Goal: Transaction & Acquisition: Purchase product/service

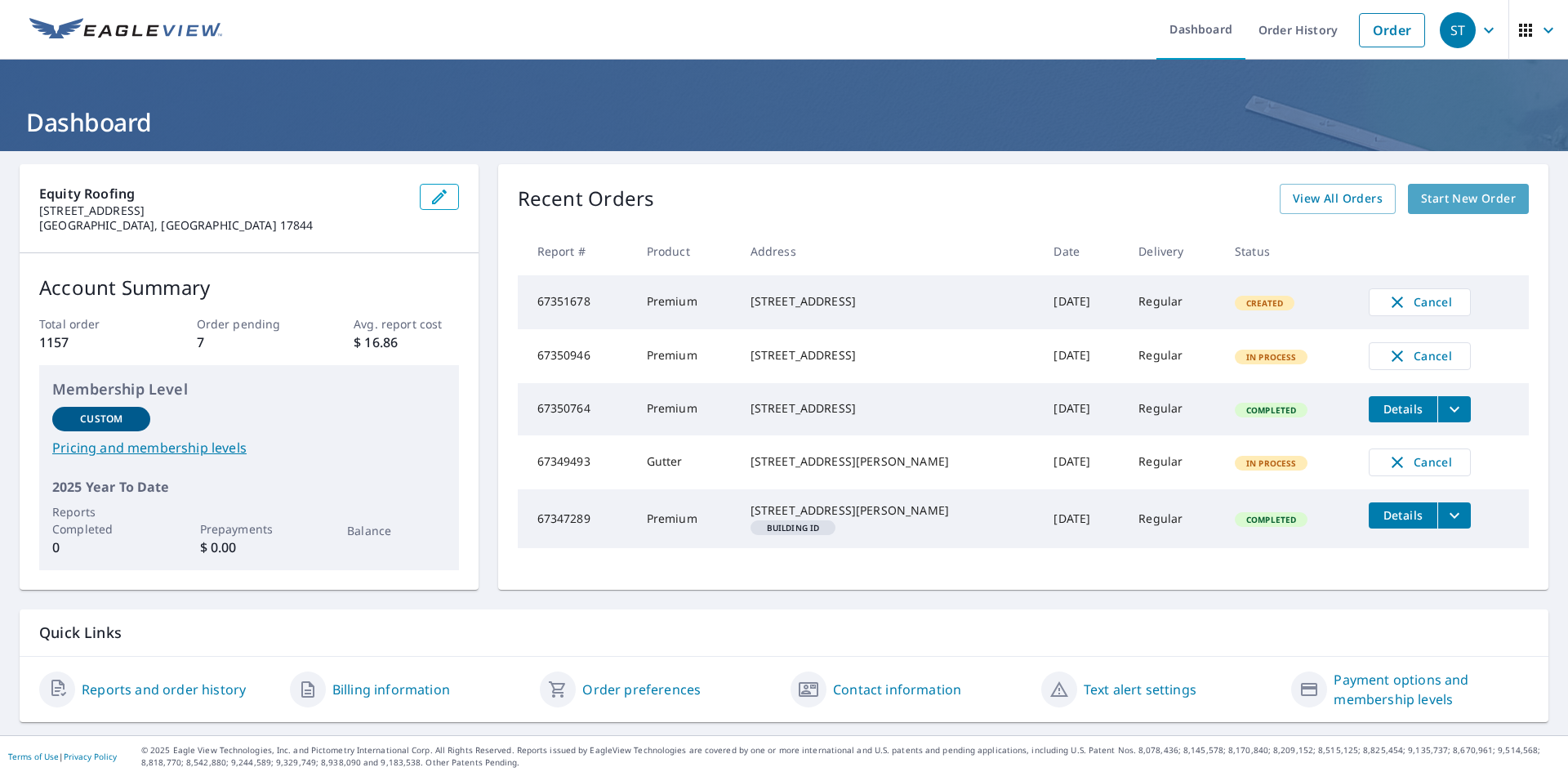
click at [1428, 186] on link "Start New Order" at bounding box center [1468, 199] width 121 height 31
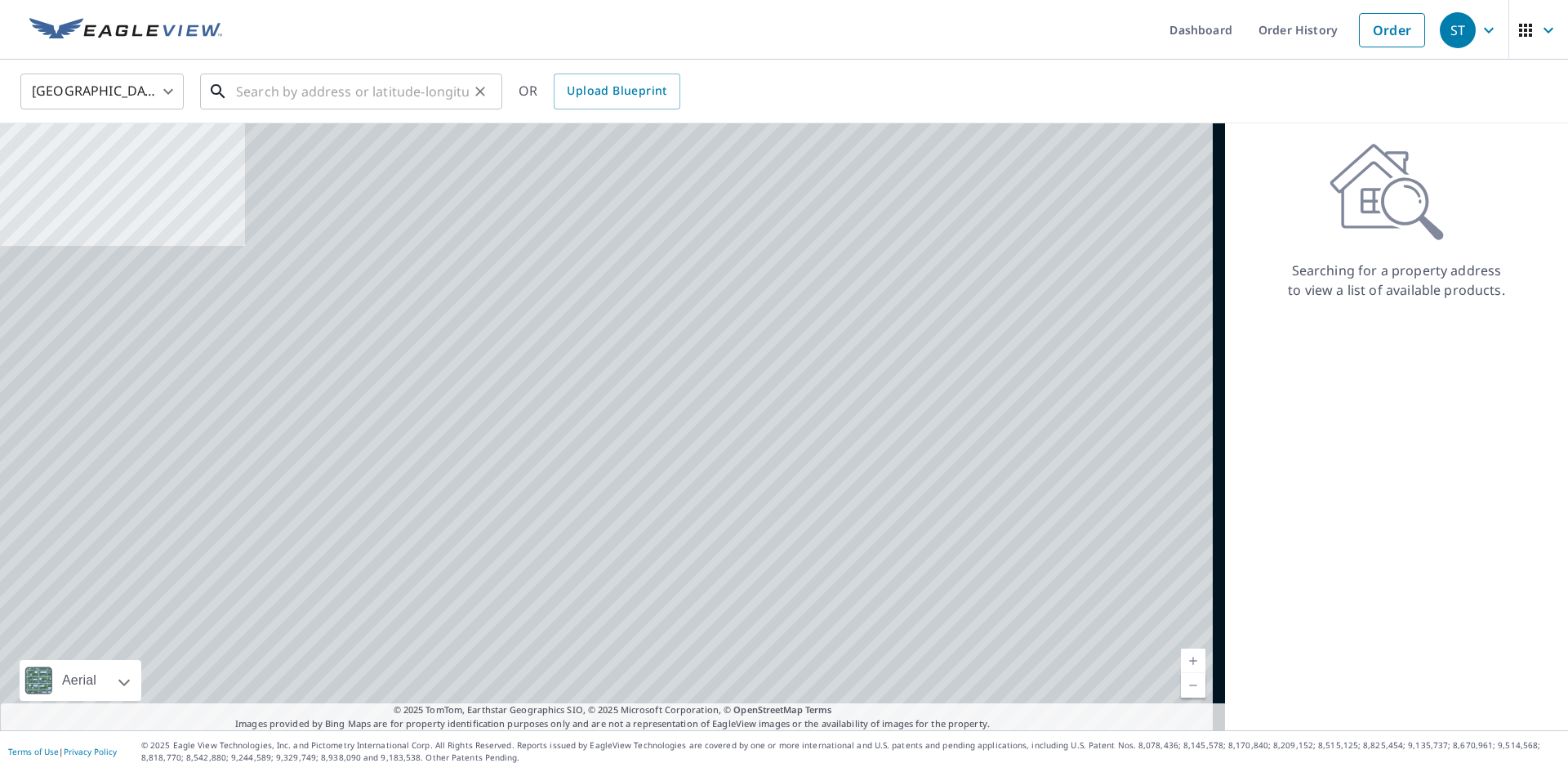
click at [327, 81] on input "text" at bounding box center [352, 91] width 232 height 45
paste input "[STREET_ADDRESS]"
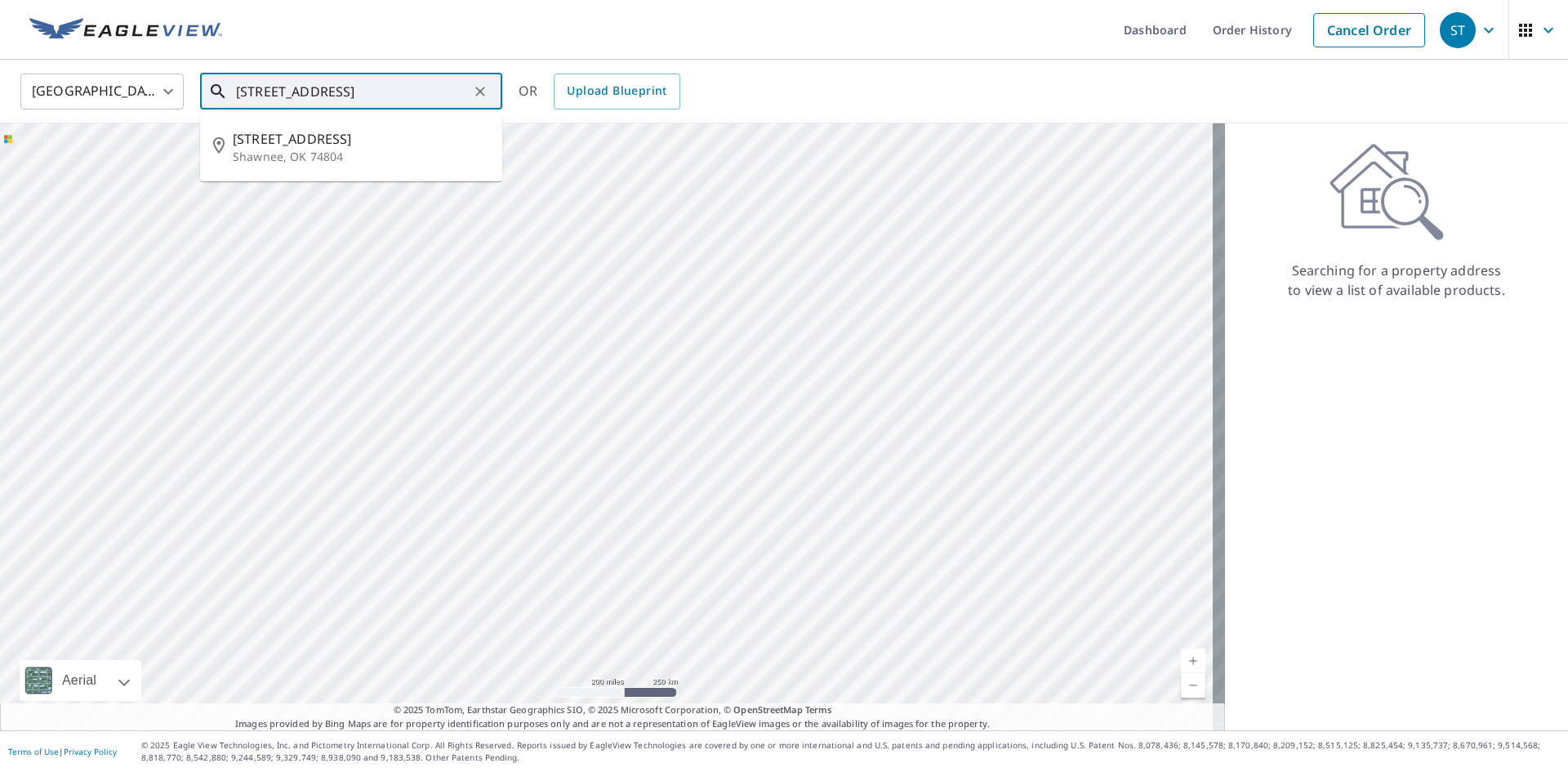
drag, startPoint x: 402, startPoint y: 145, endPoint x: 425, endPoint y: 145, distance: 23.0
click at [425, 145] on span "[STREET_ADDRESS]" at bounding box center [360, 139] width 256 height 20
type input "[STREET_ADDRESS][PERSON_NAME]"
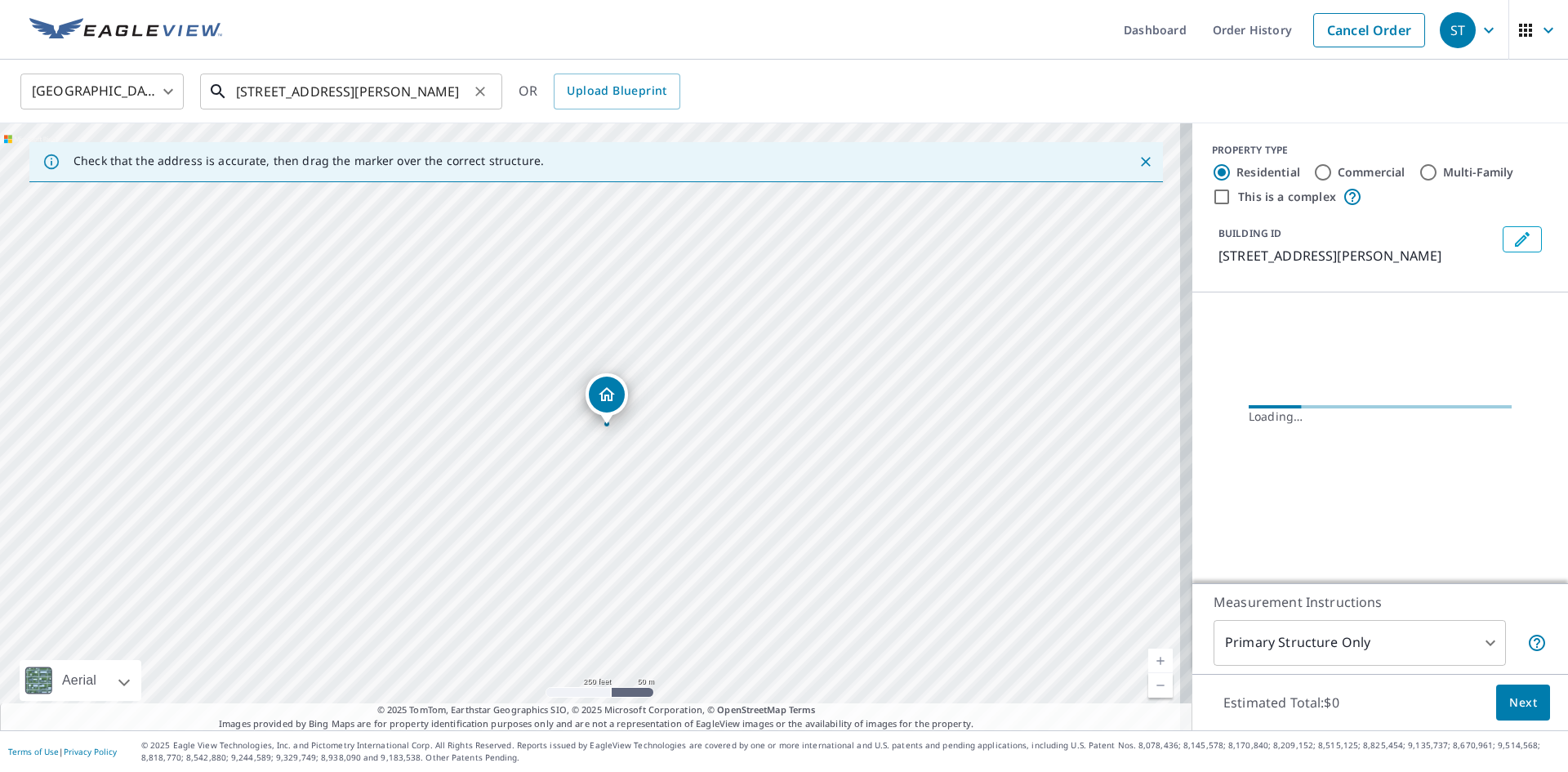
click at [437, 91] on input "[STREET_ADDRESS][PERSON_NAME]" at bounding box center [352, 91] width 232 height 45
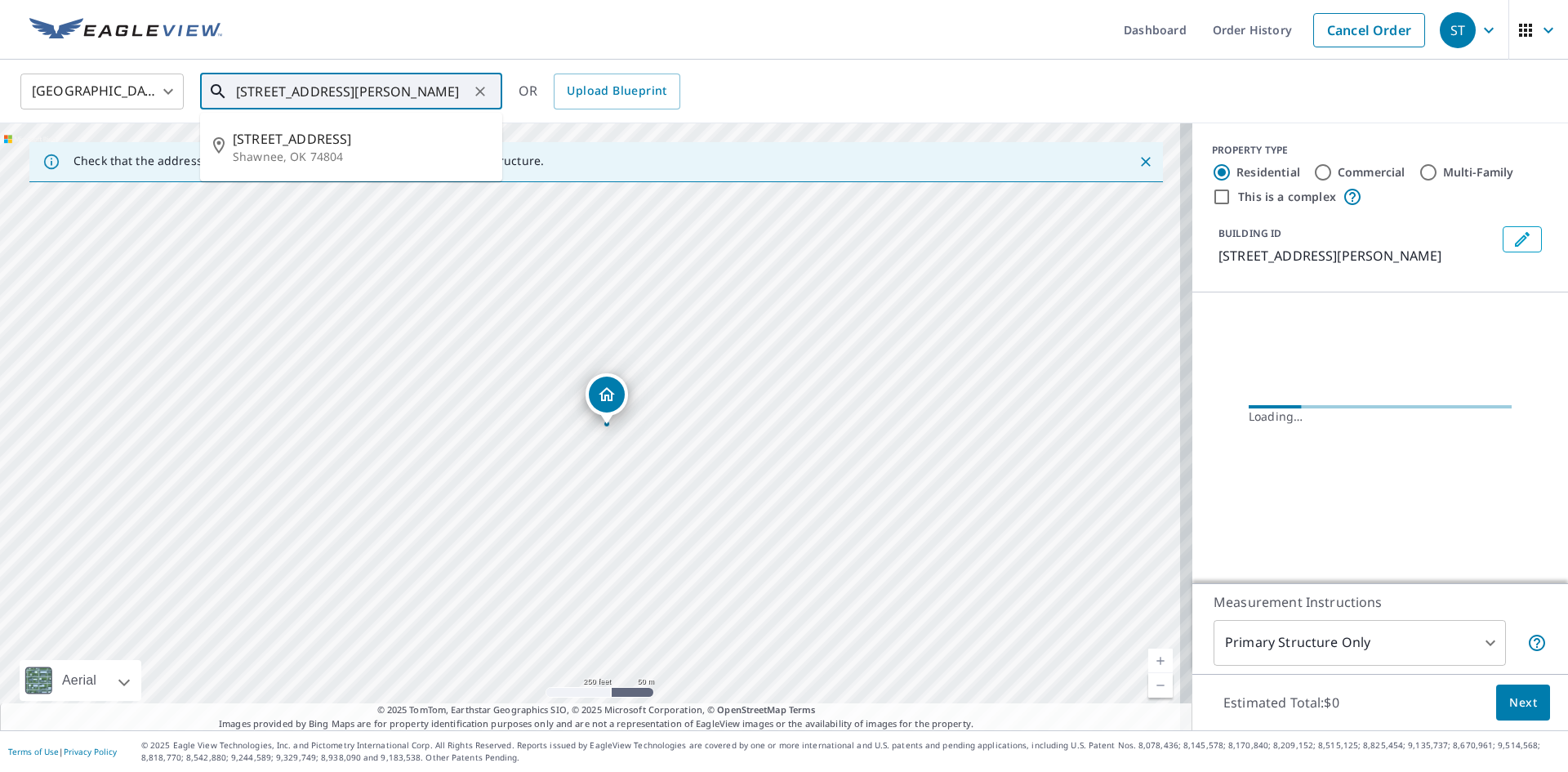
click at [480, 87] on icon "Clear" at bounding box center [480, 91] width 17 height 17
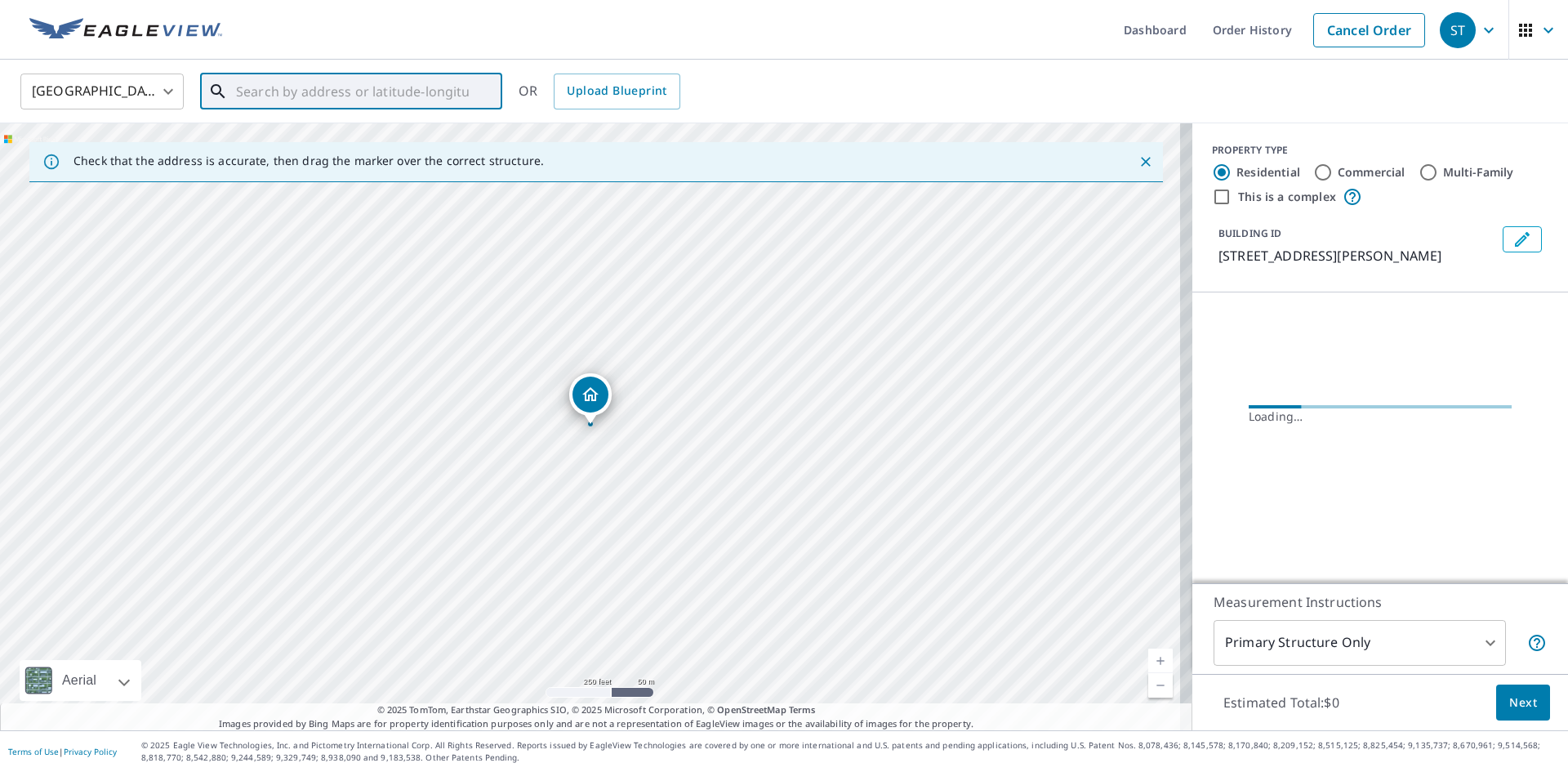
paste input "[STREET_ADDRESS]"
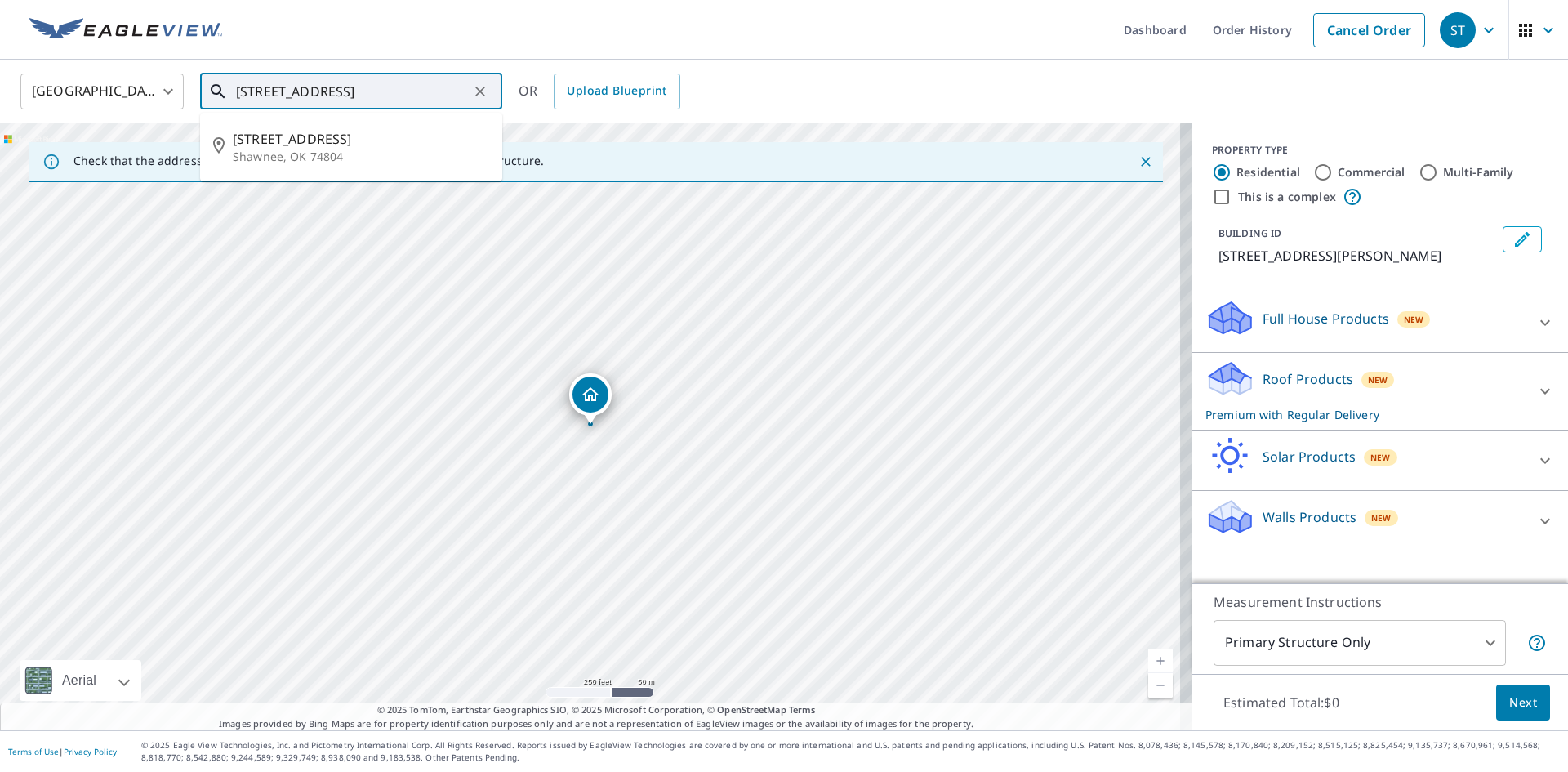
scroll to position [0, 49]
click at [403, 92] on input "[STREET_ADDRESS]" at bounding box center [352, 91] width 232 height 45
click at [340, 149] on p "[GEOGRAPHIC_DATA]" at bounding box center [360, 156] width 256 height 17
type input "[STREET_ADDRESS][PERSON_NAME][PERSON_NAME]"
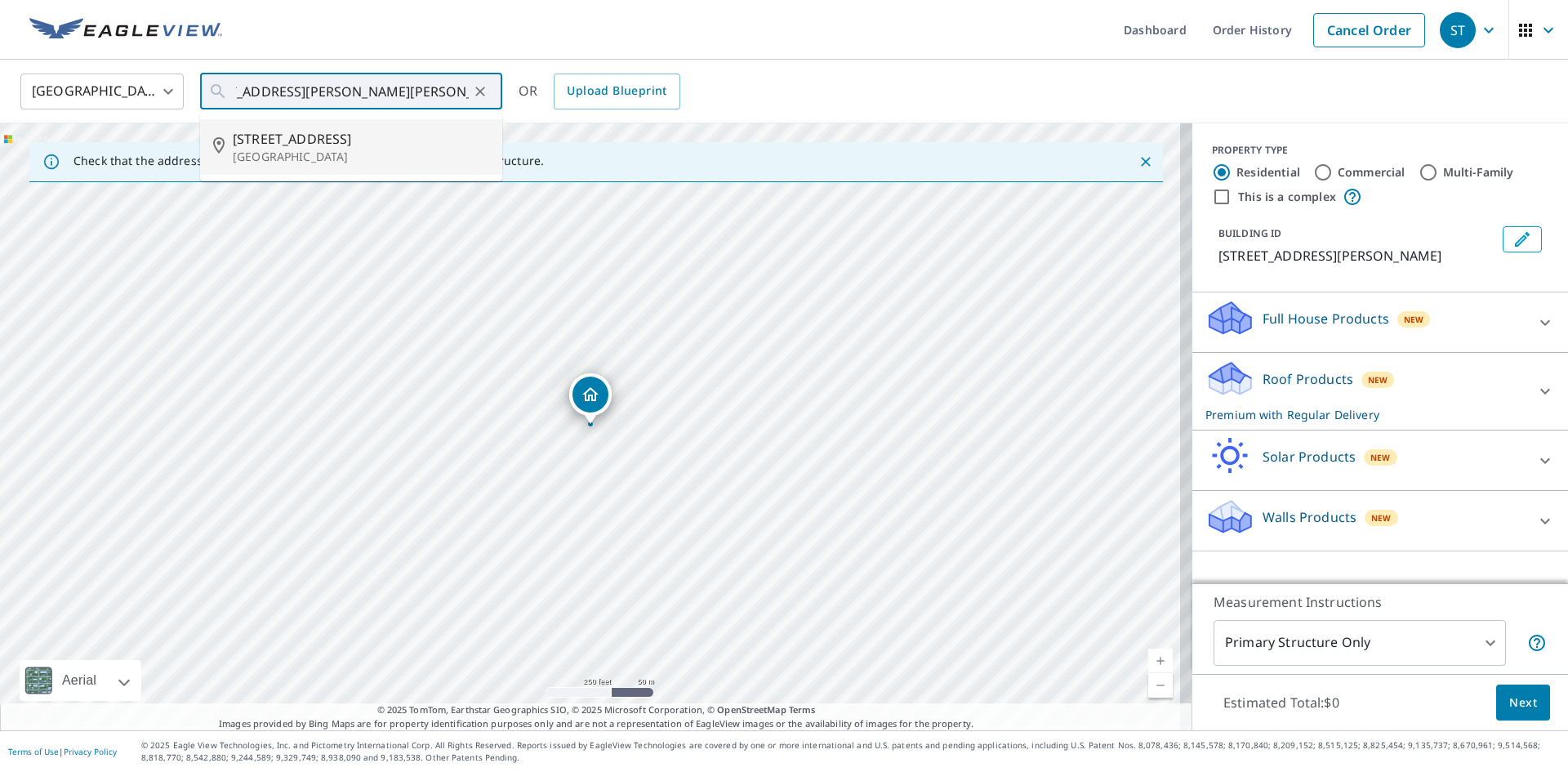
scroll to position [0, 0]
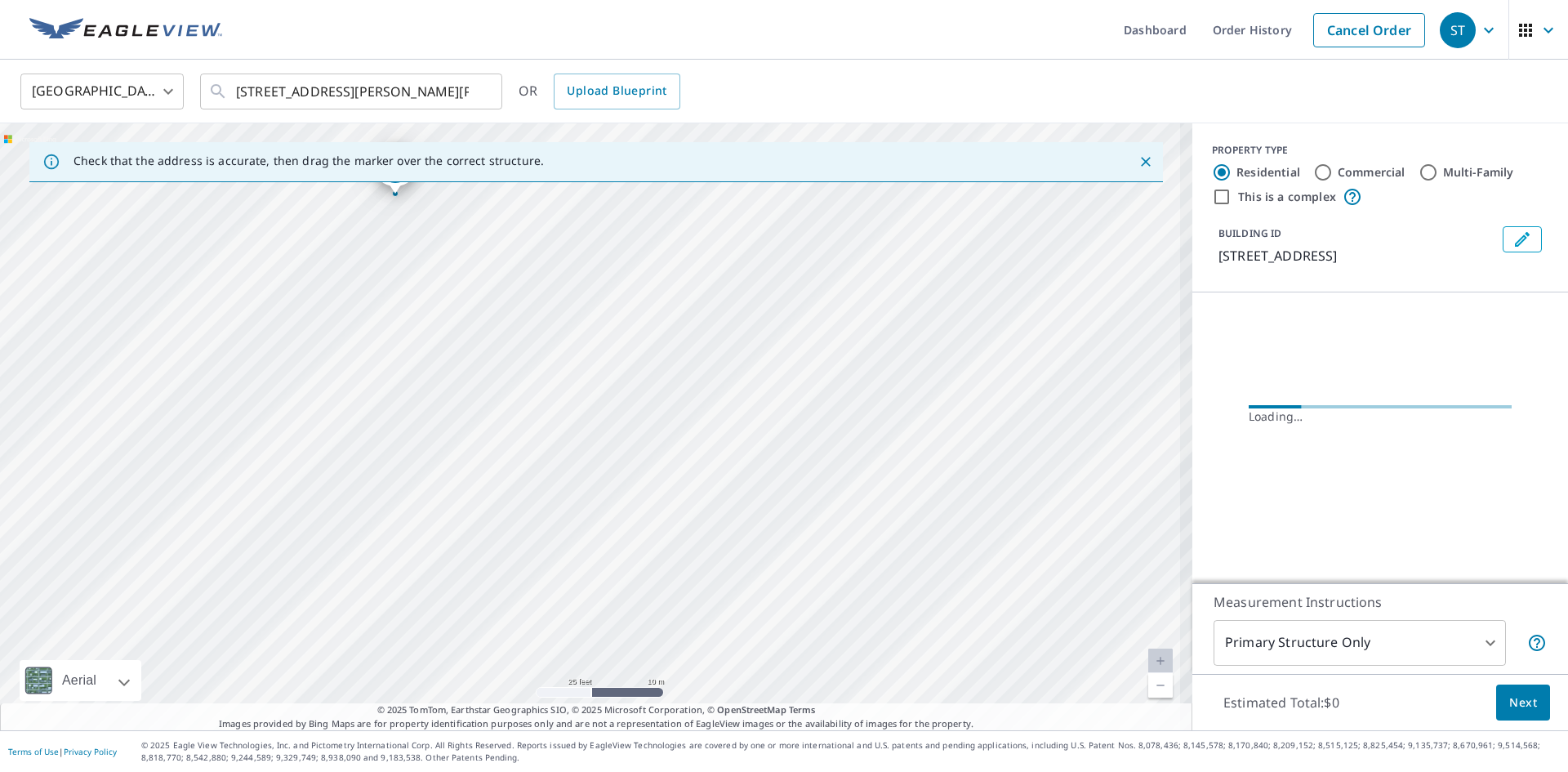
drag, startPoint x: 572, startPoint y: 406, endPoint x: 513, endPoint y: 346, distance: 84.1
click at [532, 365] on div "[STREET_ADDRESS][PERSON_NAME][PERSON_NAME]" at bounding box center [596, 427] width 1192 height 607
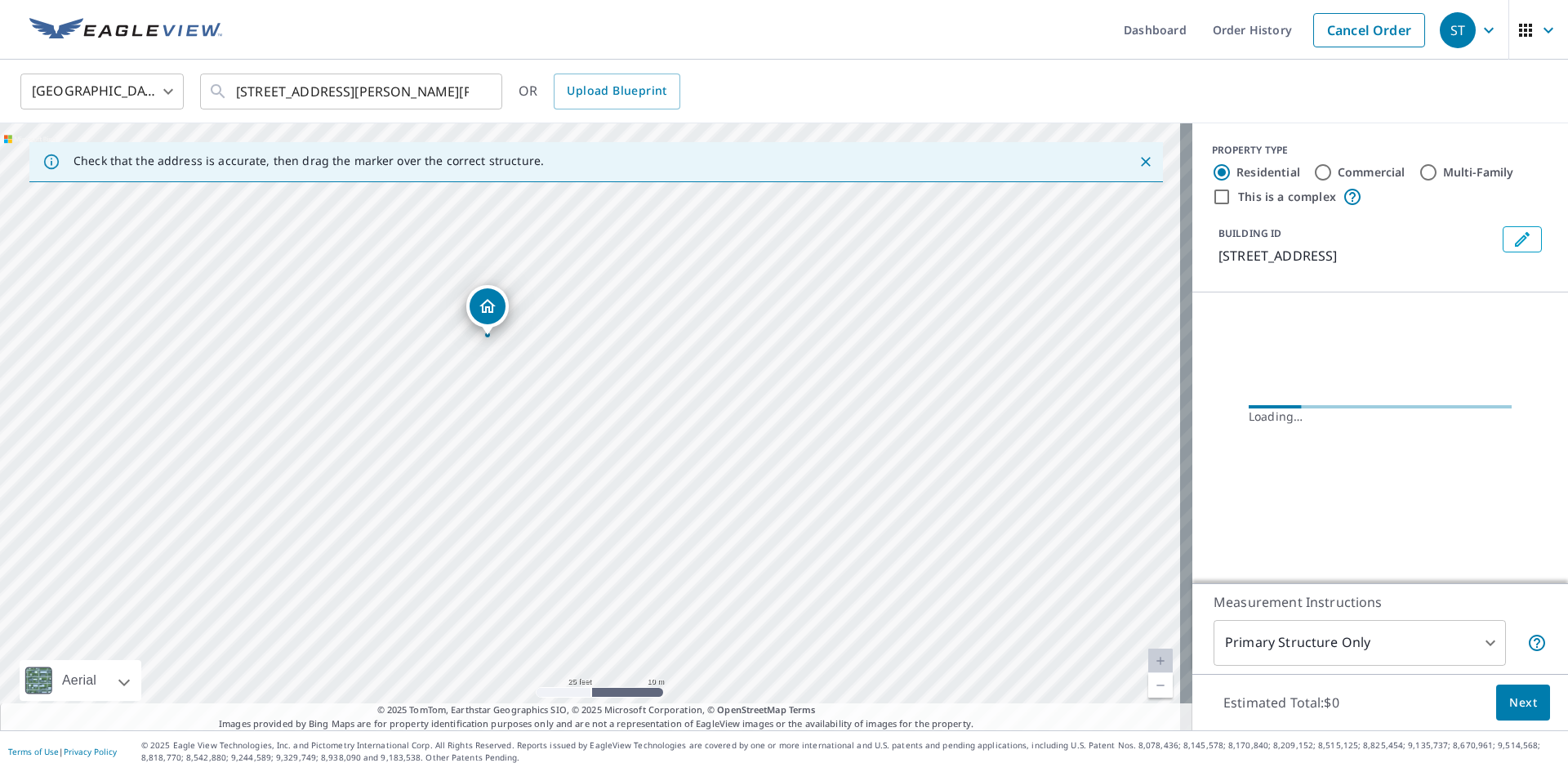
drag, startPoint x: 614, startPoint y: 494, endPoint x: 637, endPoint y: 516, distance: 31.8
click at [635, 515] on div "[STREET_ADDRESS][PERSON_NAME][PERSON_NAME]" at bounding box center [596, 427] width 1192 height 607
click at [637, 516] on div "[STREET_ADDRESS][PERSON_NAME][PERSON_NAME]" at bounding box center [596, 427] width 1192 height 607
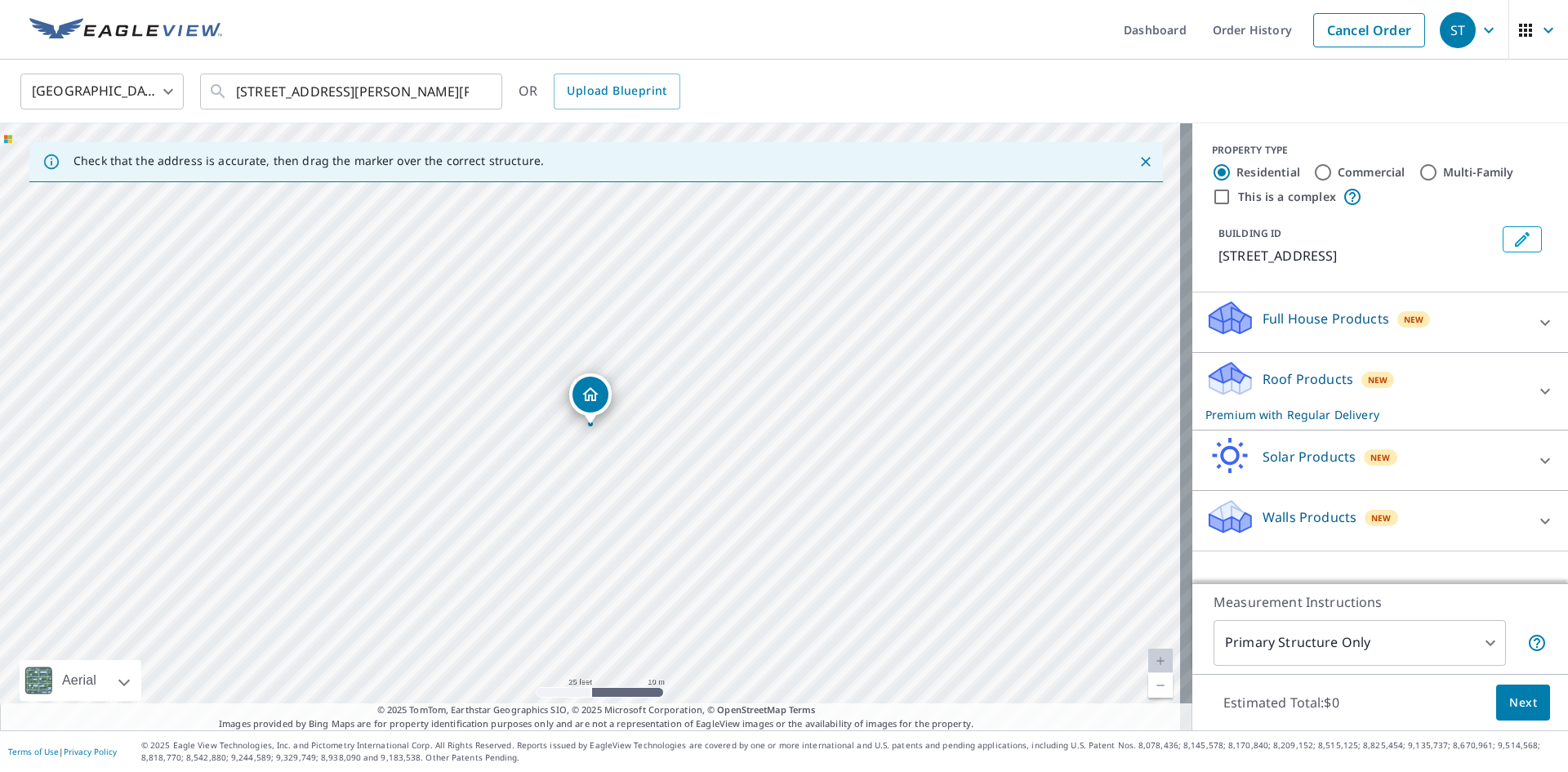
click at [1395, 637] on body "[GEOGRAPHIC_DATA] Dashboard Order History Cancel Order [GEOGRAPHIC_DATA] [GEOGR…" at bounding box center [784, 386] width 1568 height 772
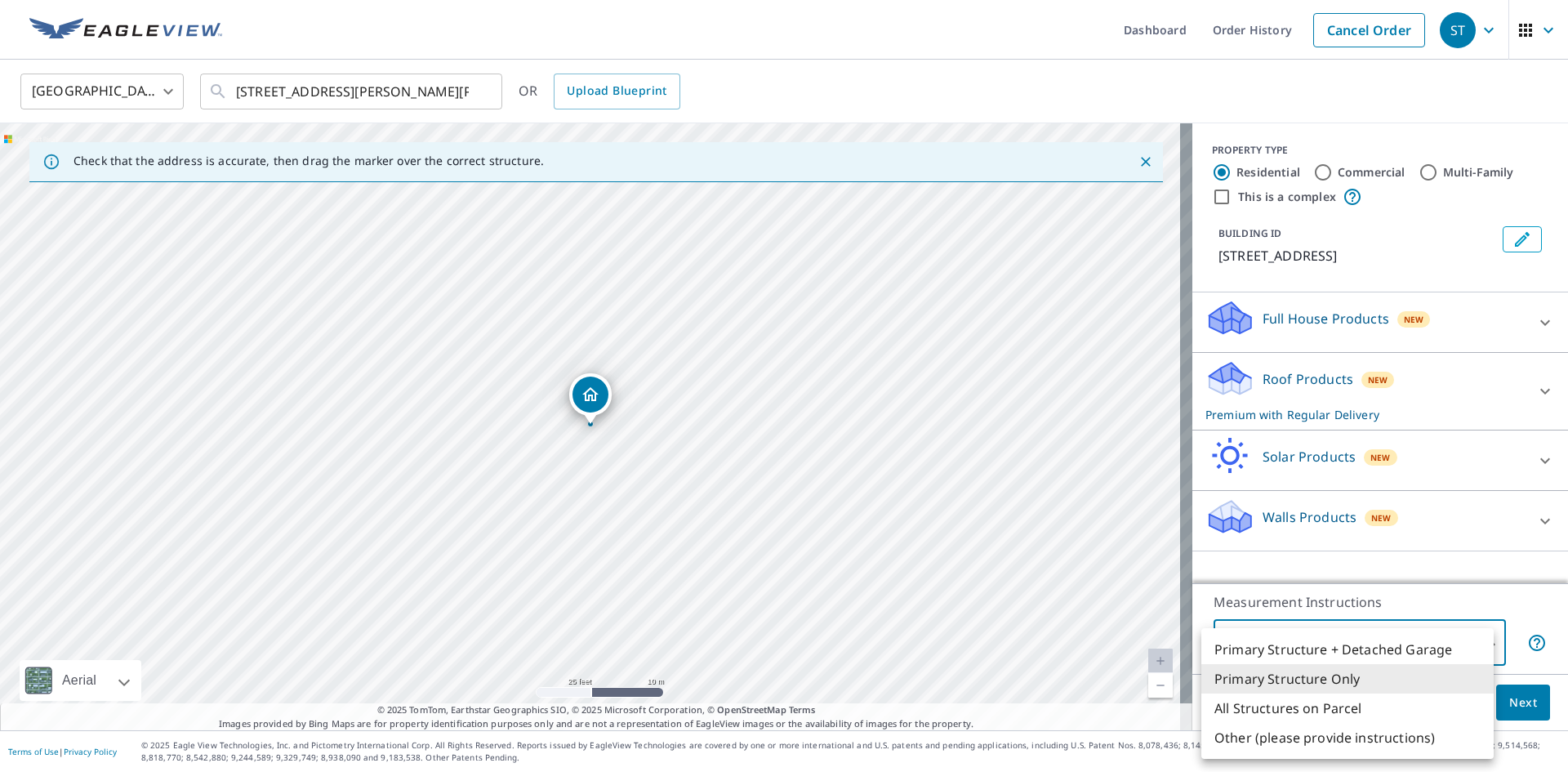
click at [1389, 705] on li "All Structures on Parcel" at bounding box center [1348, 708] width 293 height 30
type input "3"
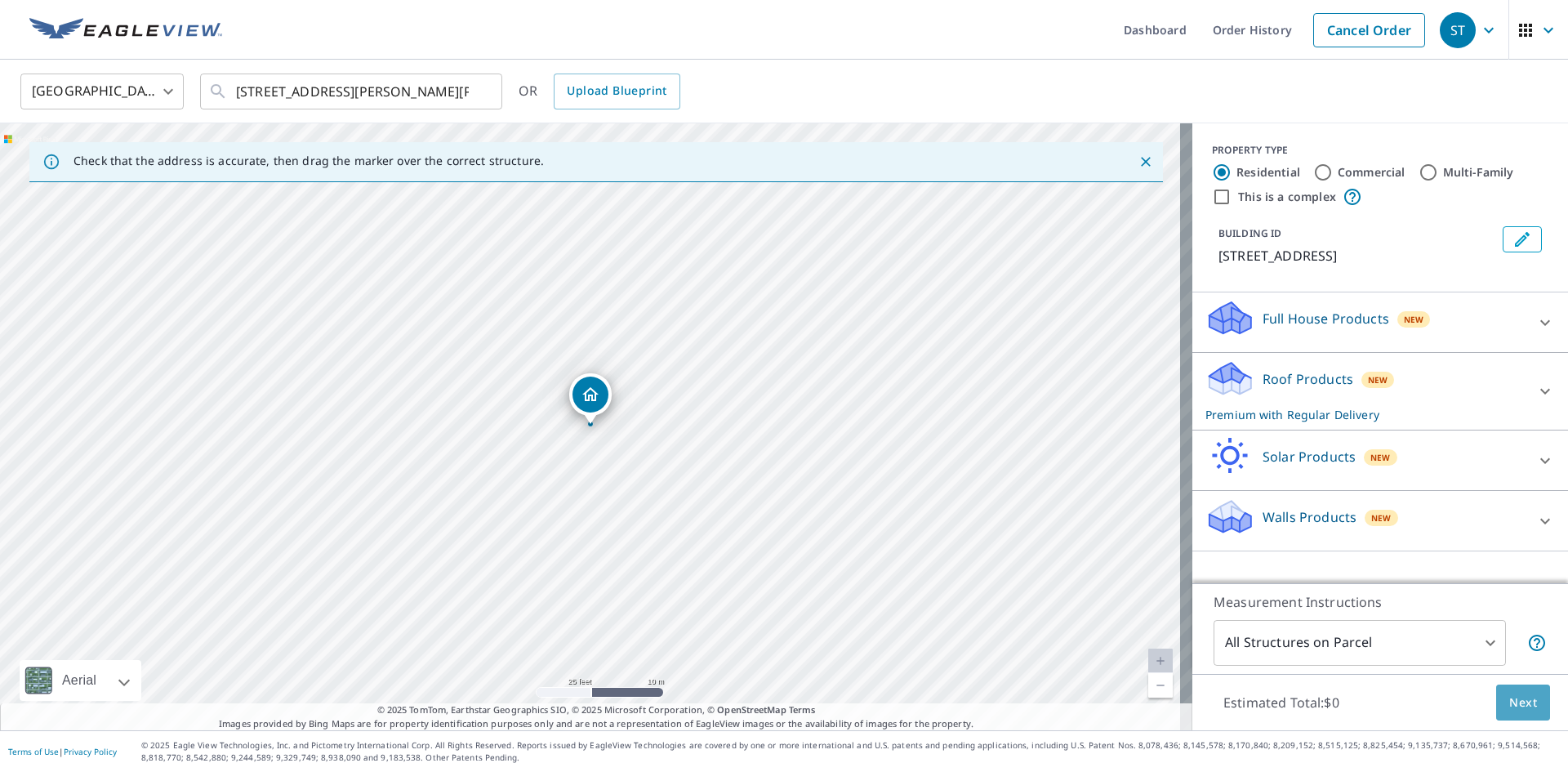
click at [1497, 701] on button "Next" at bounding box center [1524, 702] width 54 height 37
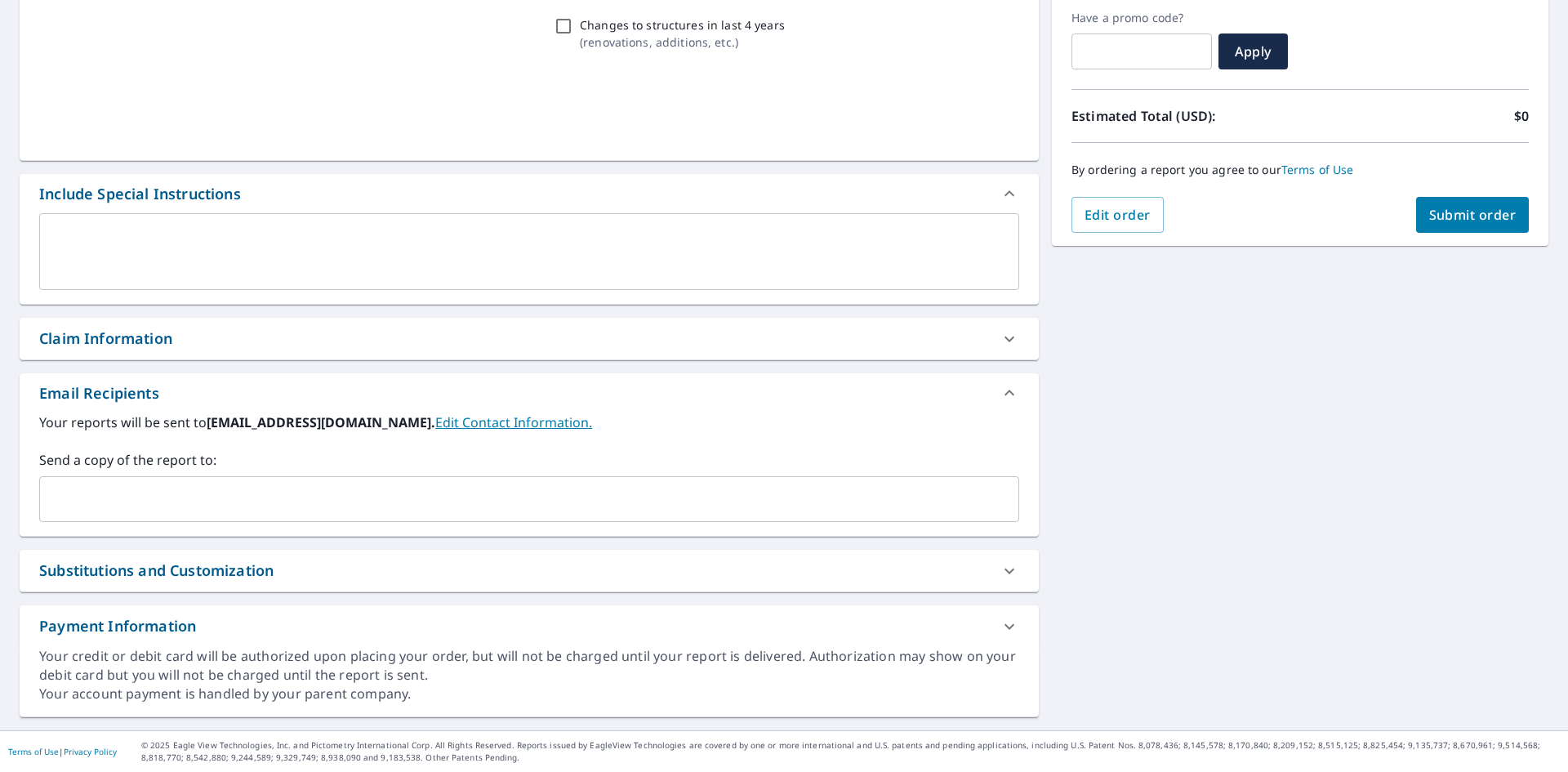
scroll to position [275, 0]
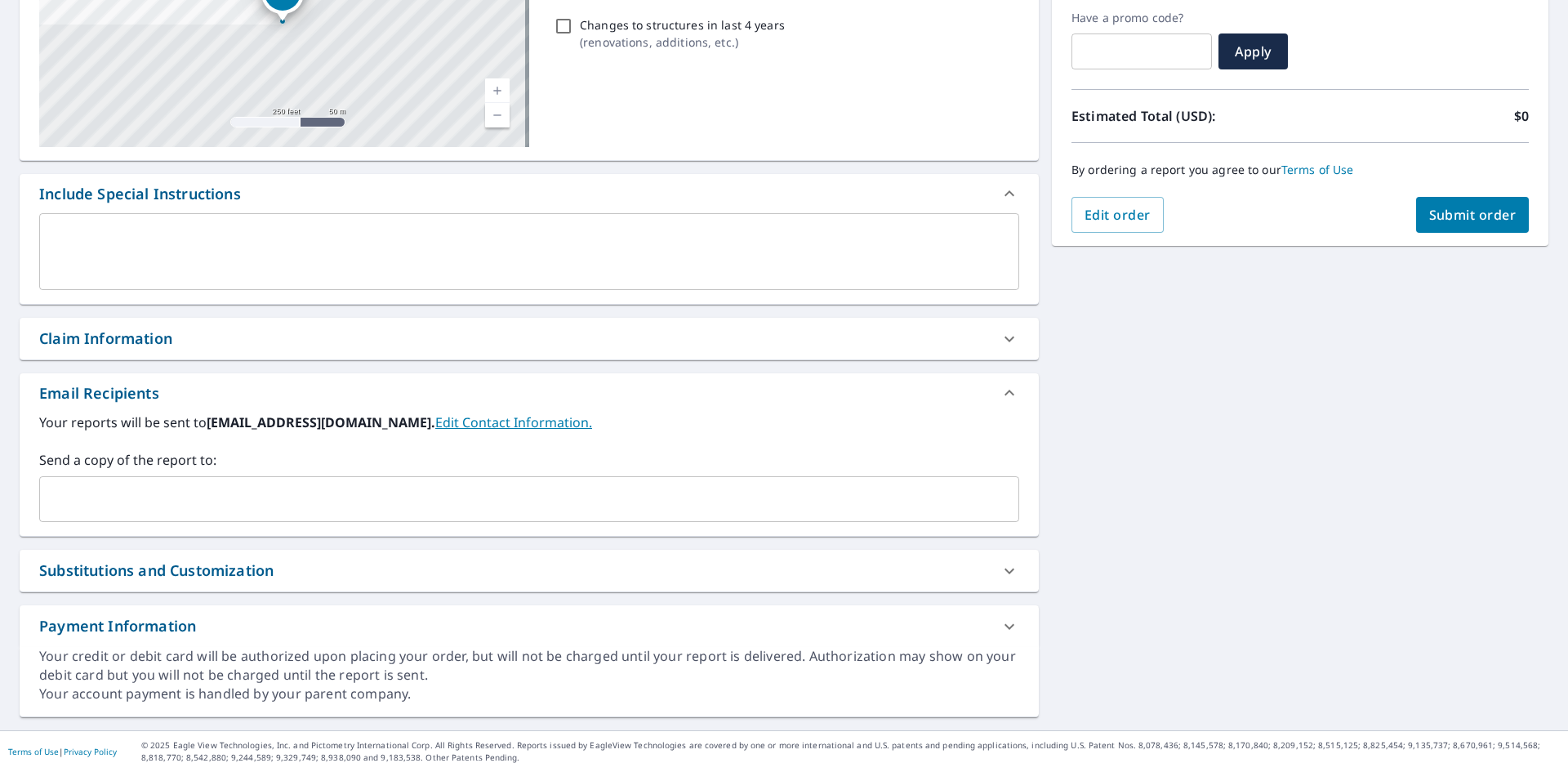
click at [370, 481] on div "​" at bounding box center [530, 499] width 981 height 45
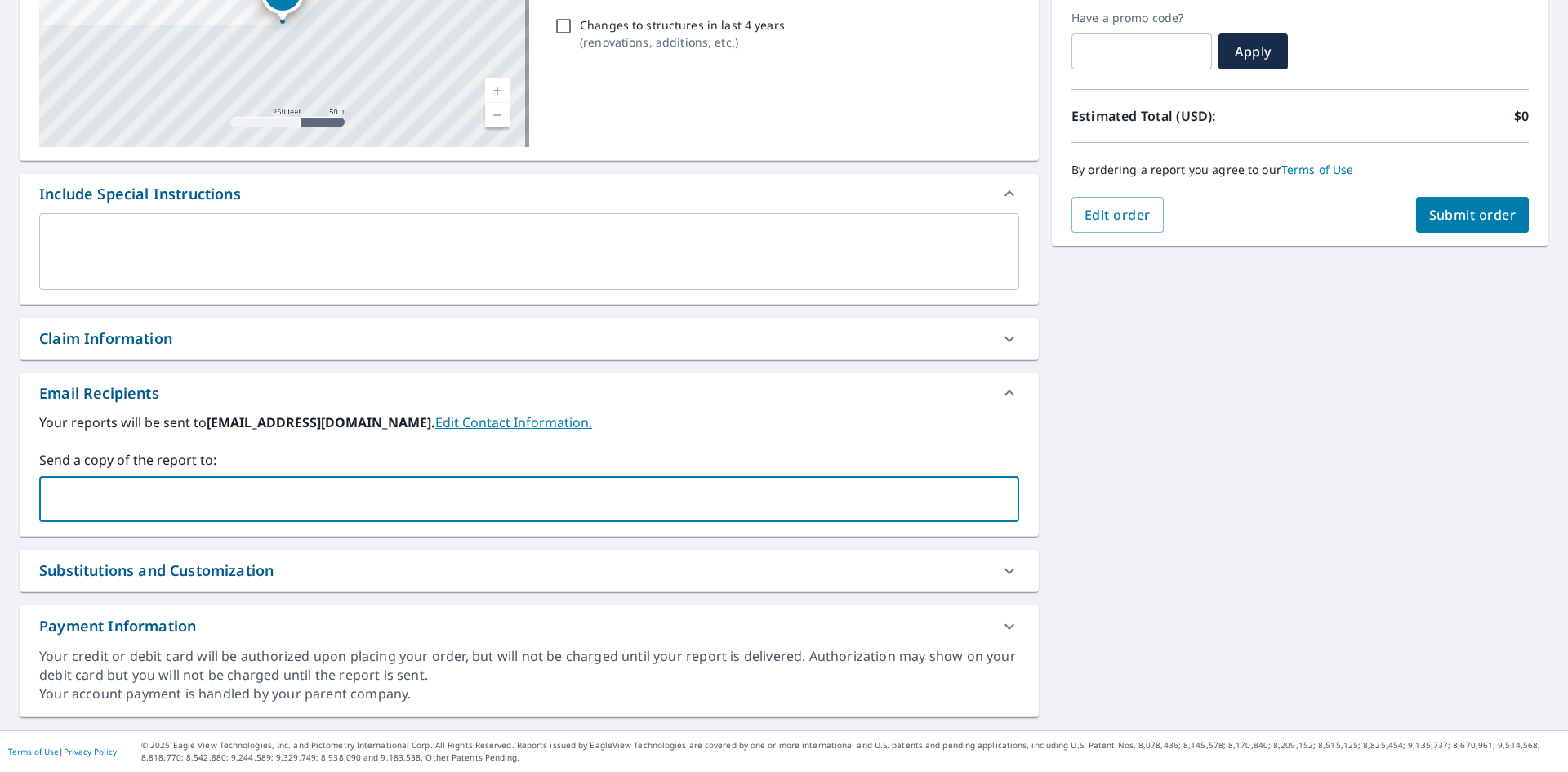
type input "c"
type input "[PERSON_NAME][EMAIL_ADDRESS][DOMAIN_NAME]"
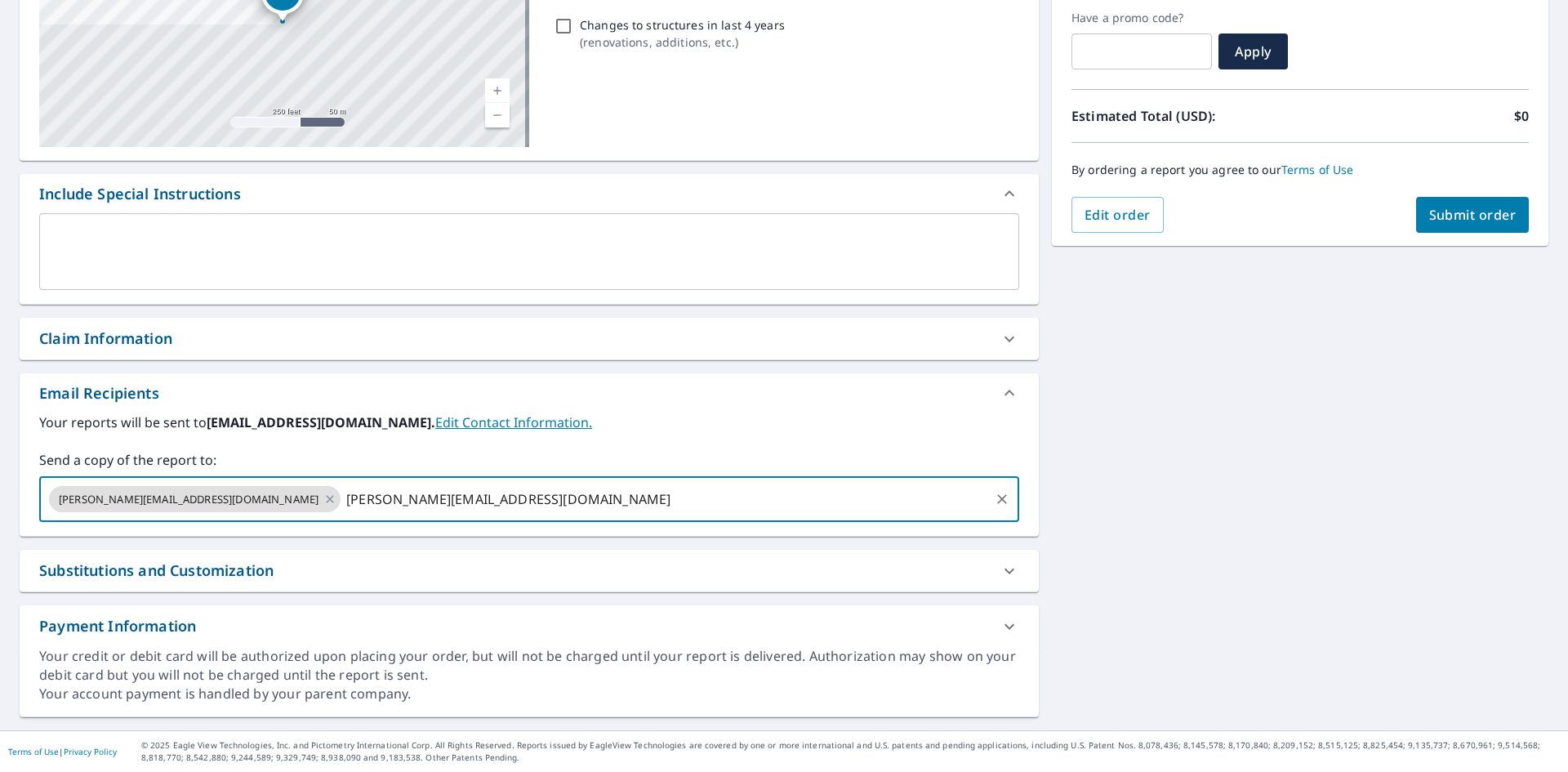
type input "[PERSON_NAME][EMAIL_ADDRESS][DOMAIN_NAME]"
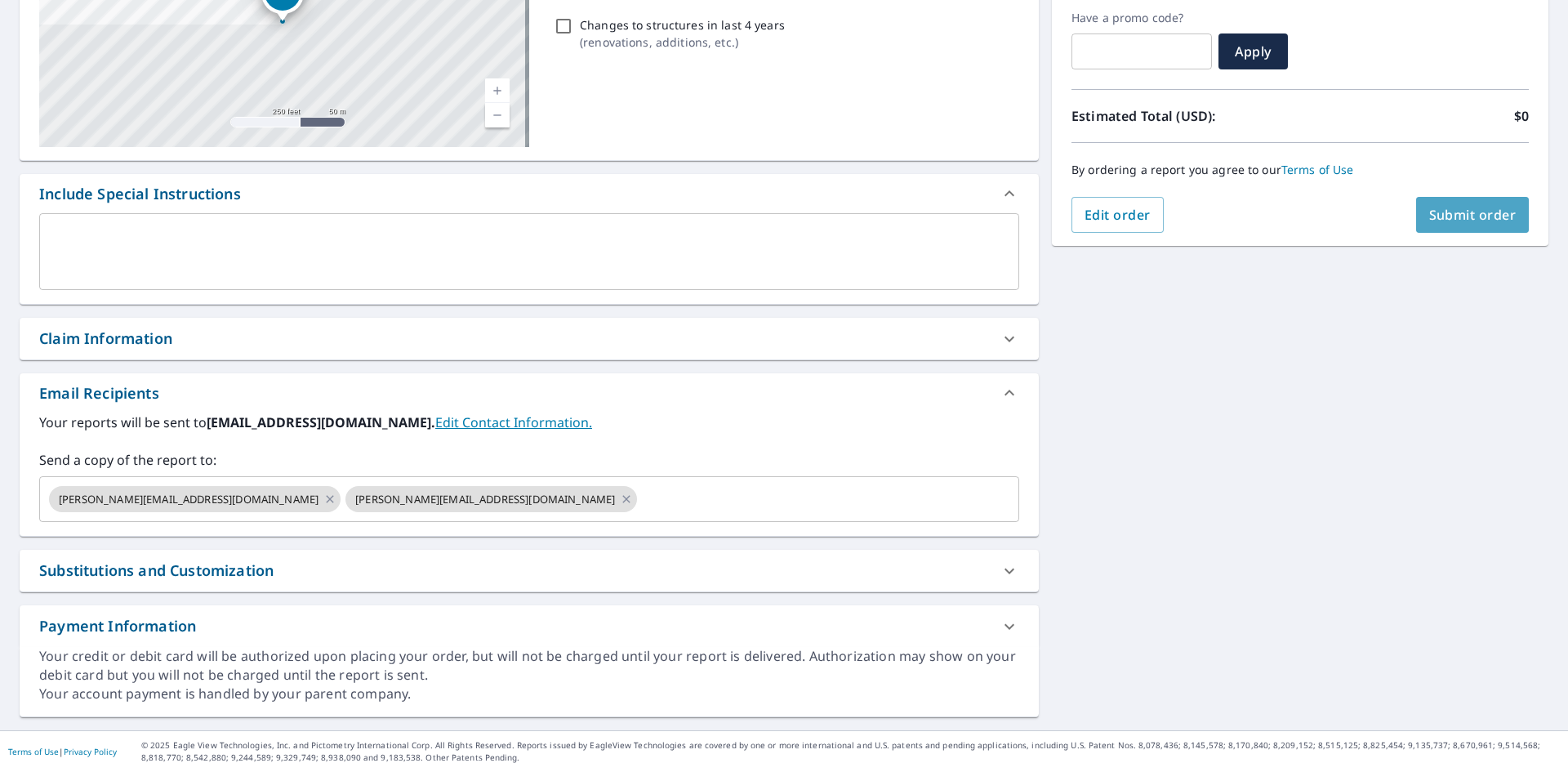
click at [1442, 212] on span "Submit order" at bounding box center [1473, 214] width 87 height 18
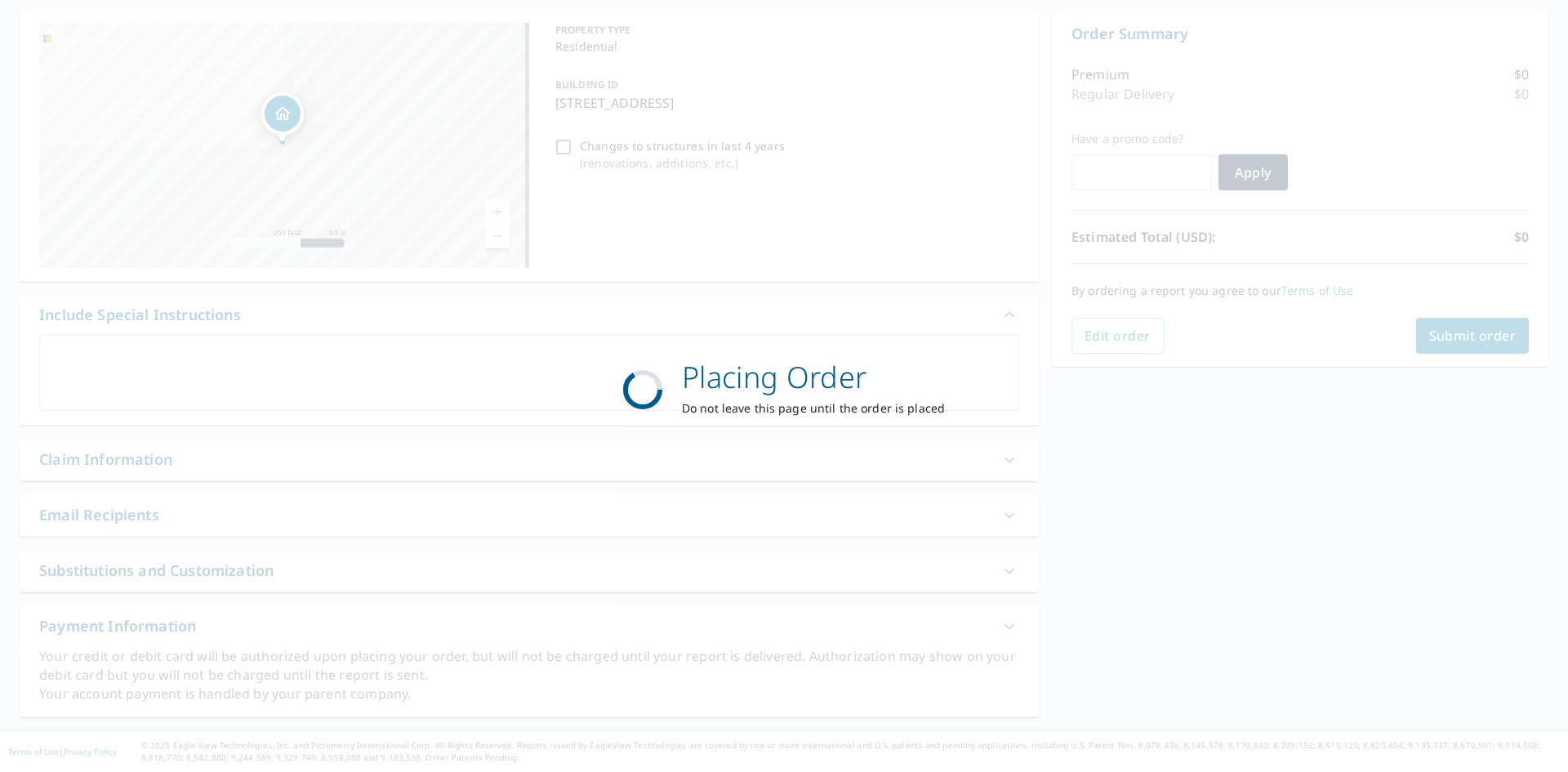
scroll to position [154, 0]
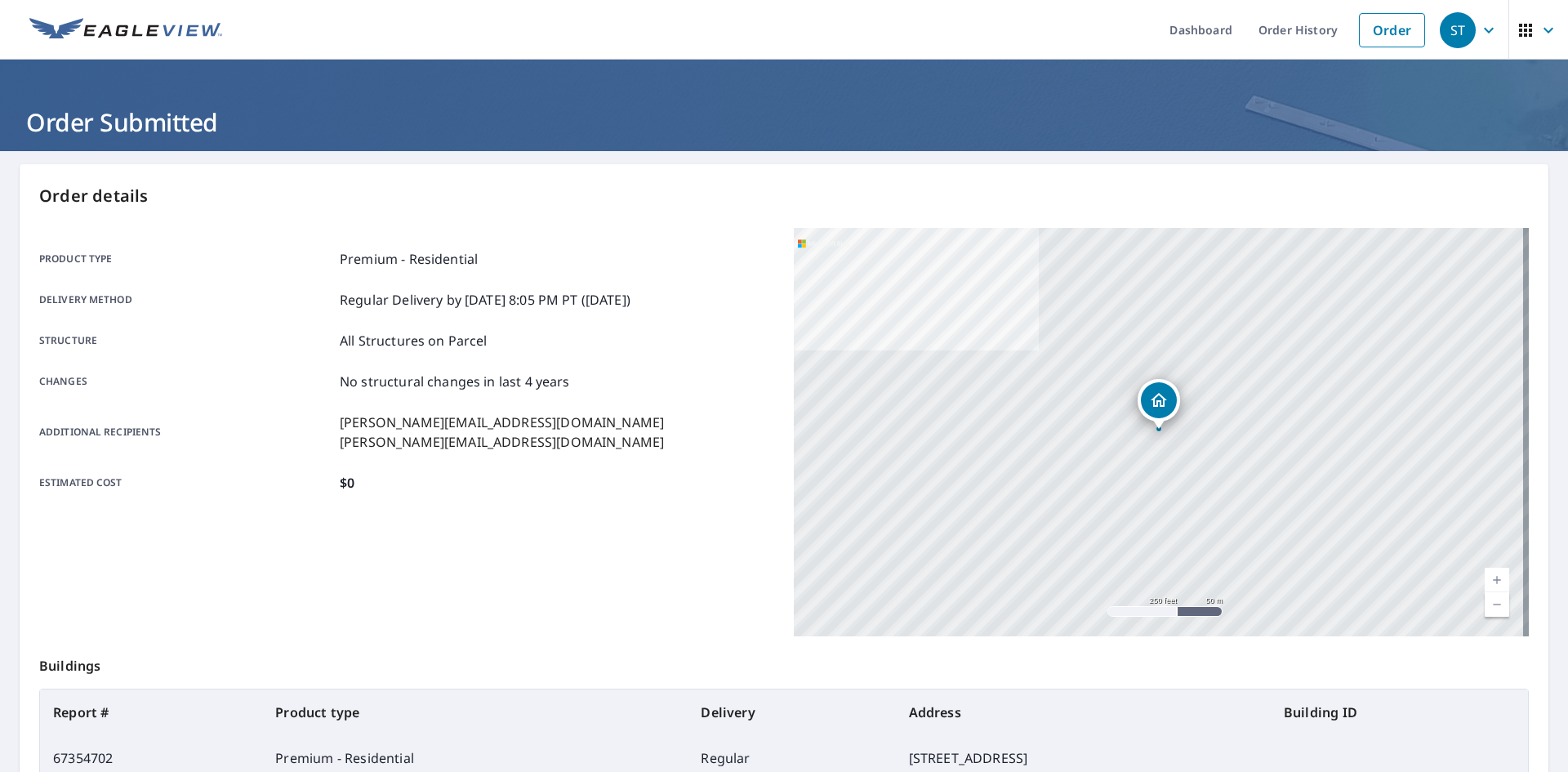
click at [96, 47] on link at bounding box center [126, 30] width 213 height 59
